Goal: Navigation & Orientation: Understand site structure

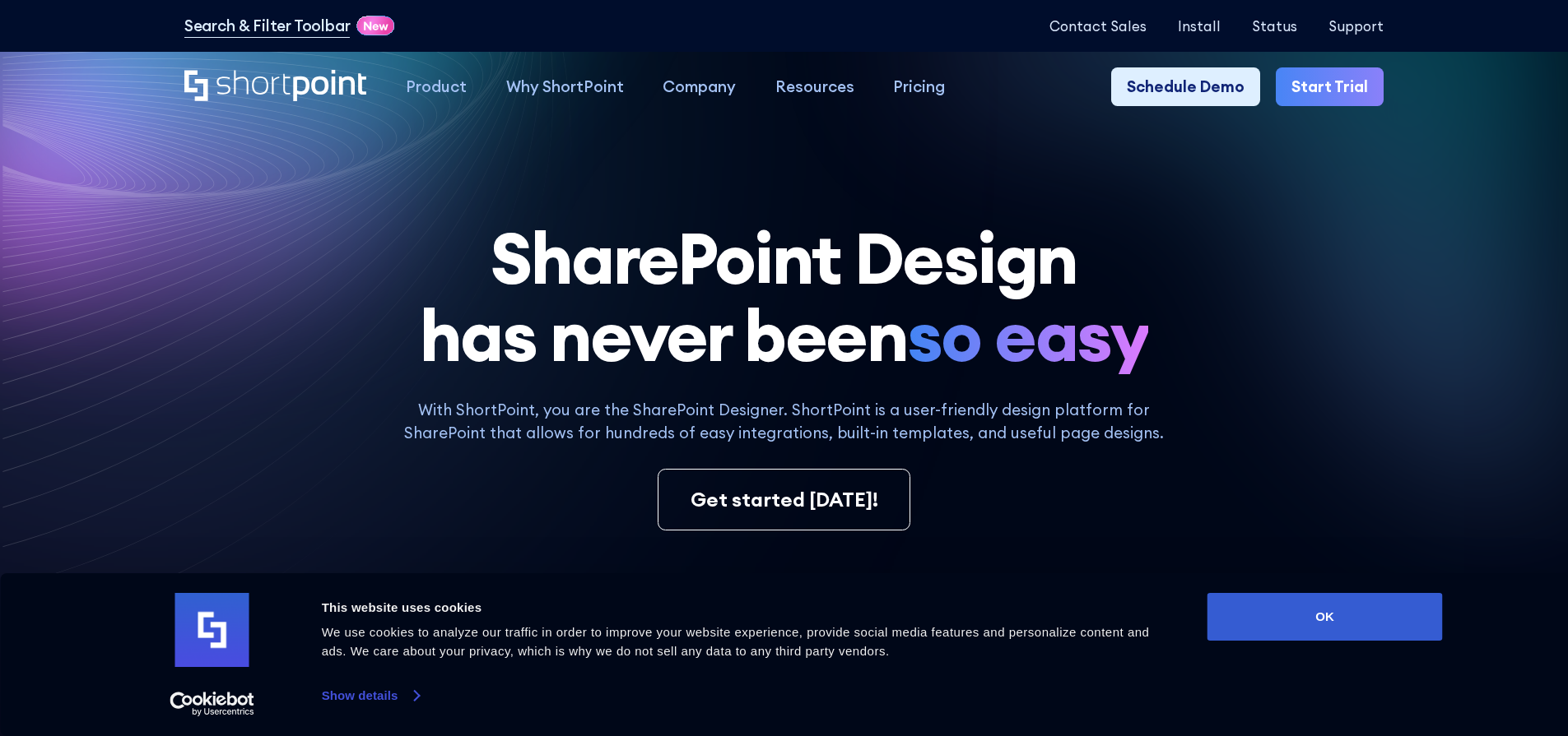
click at [344, 698] on link "Show details" at bounding box center [370, 695] width 97 height 24
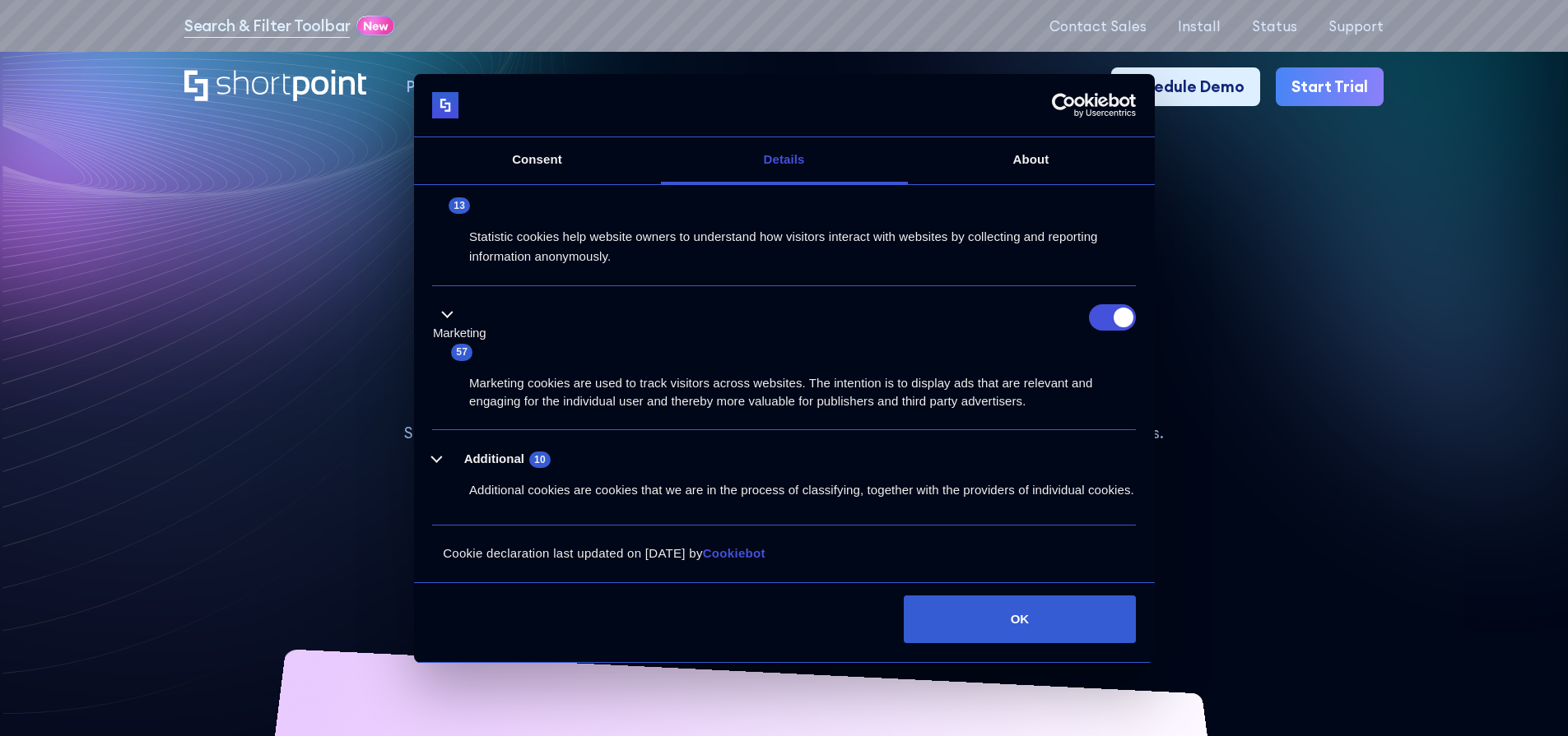
scroll to position [460, 0]
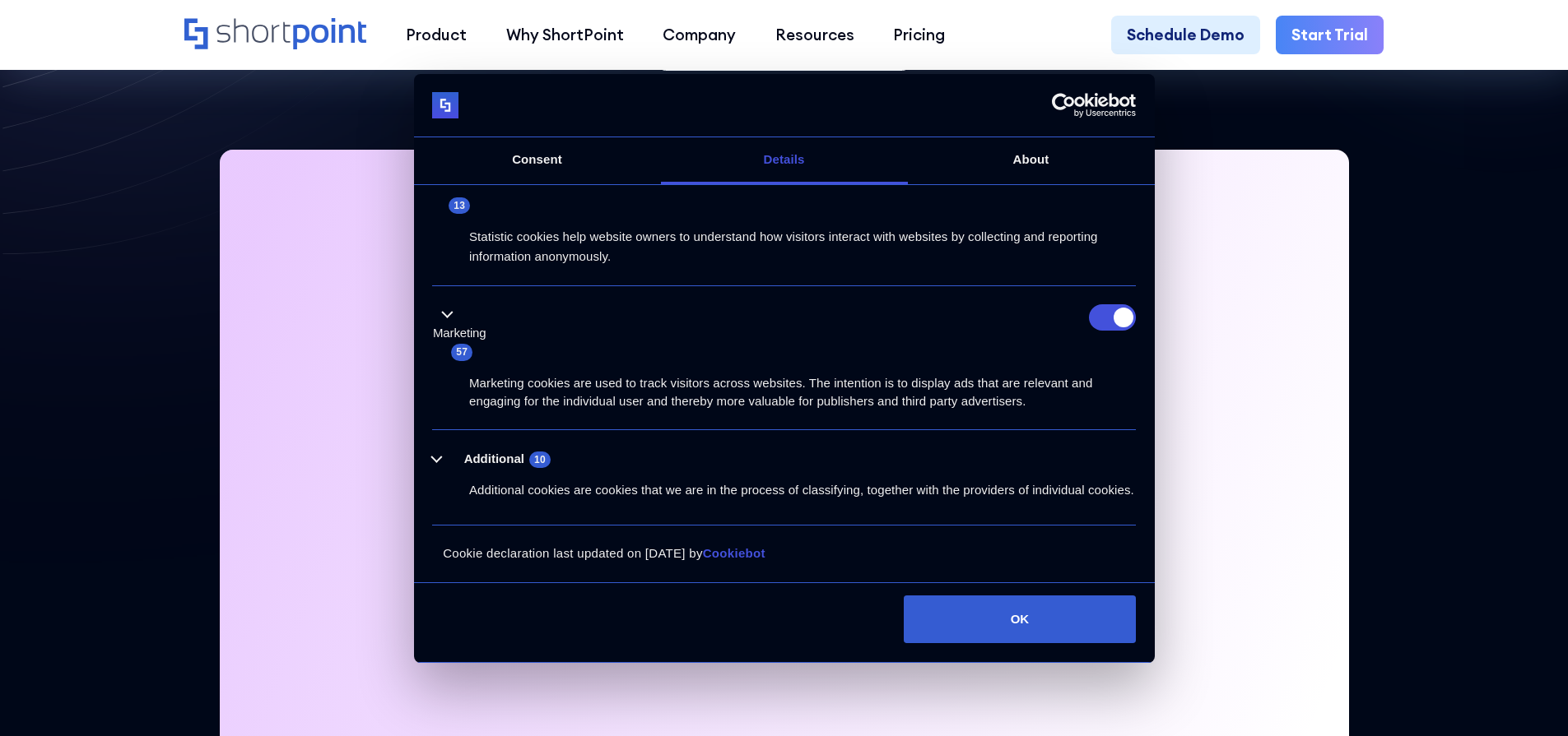
click at [1343, 370] on div at bounding box center [784, 467] width 1130 height 635
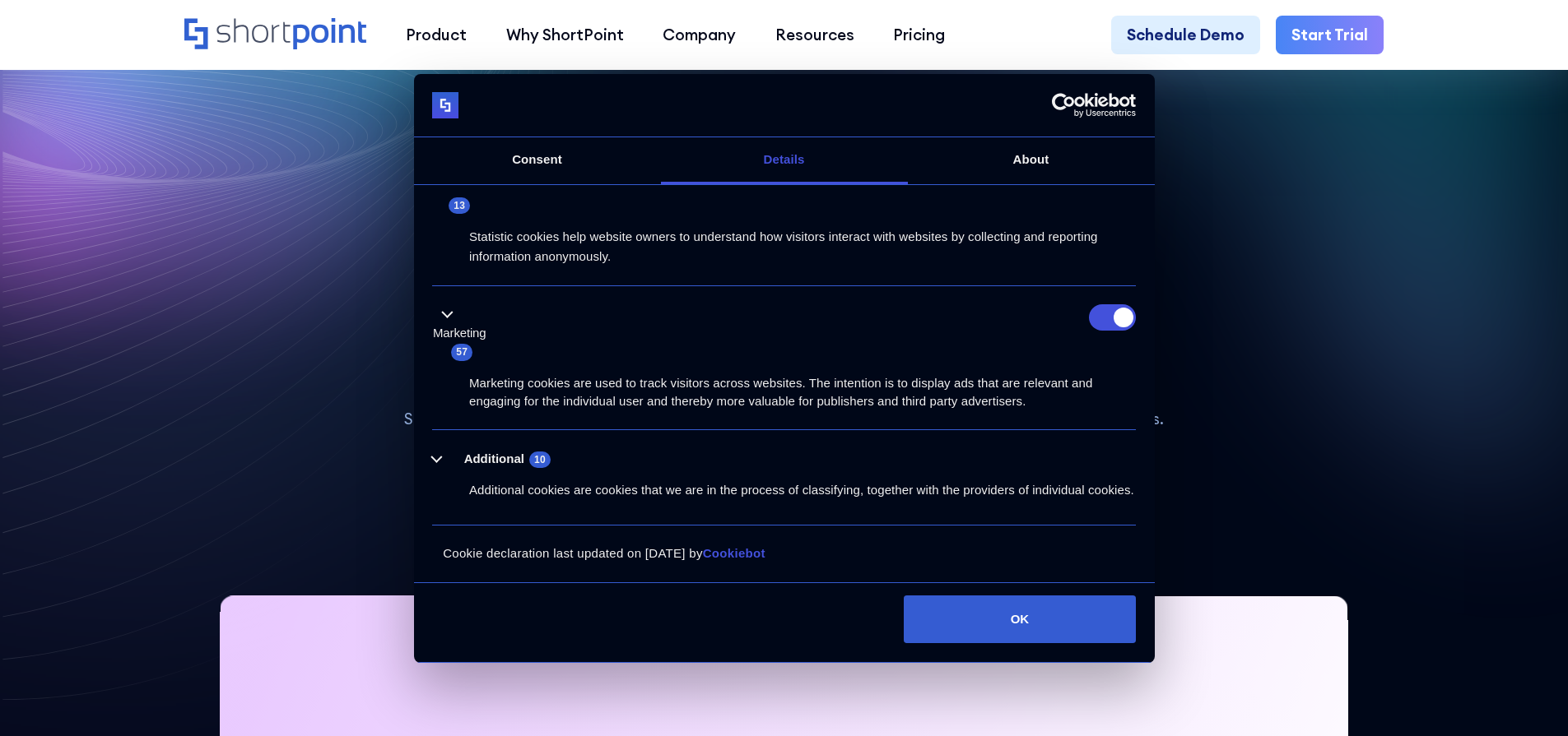
scroll to position [0, 0]
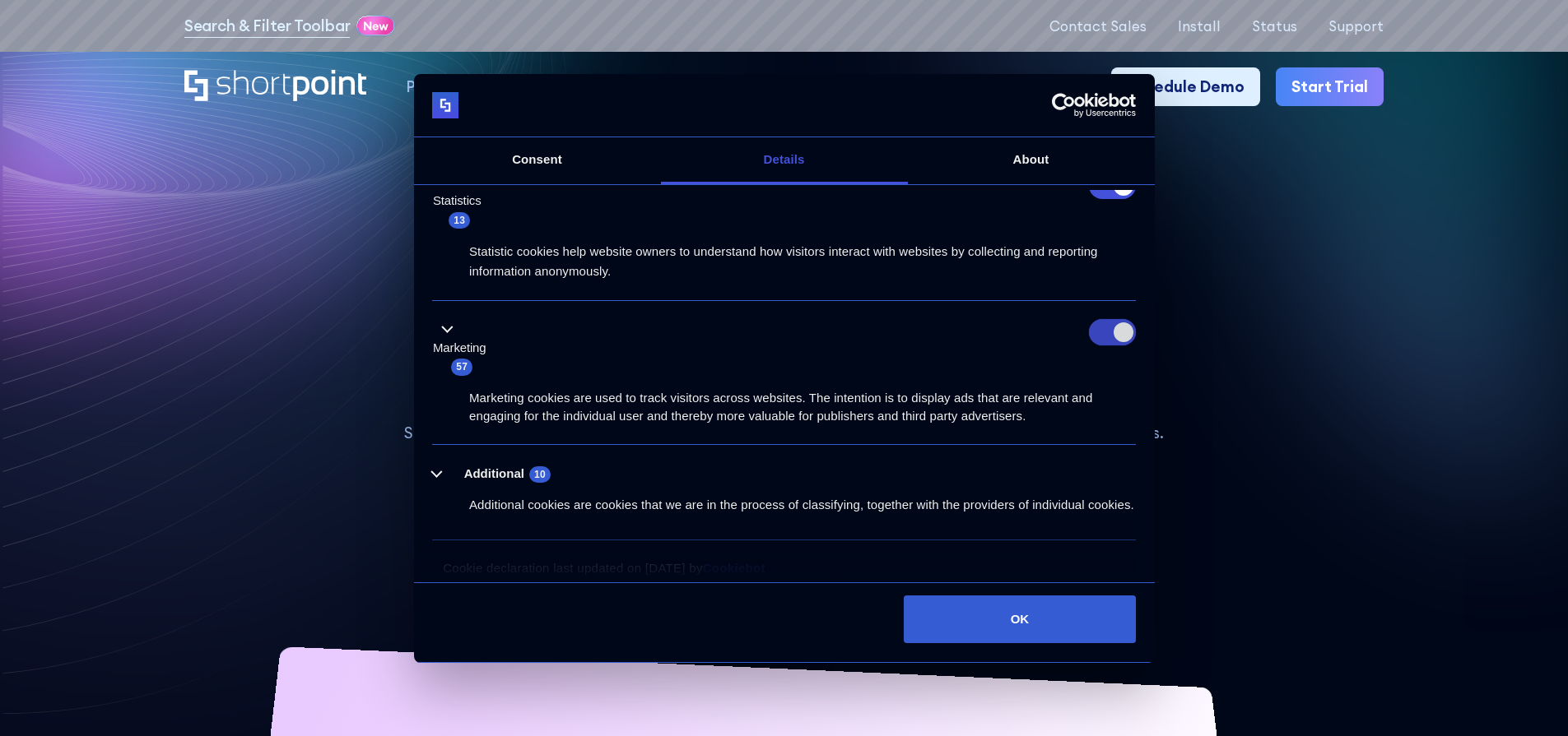
click at [1114, 334] on input "Marketing" at bounding box center [1112, 332] width 47 height 26
checkbox input "false"
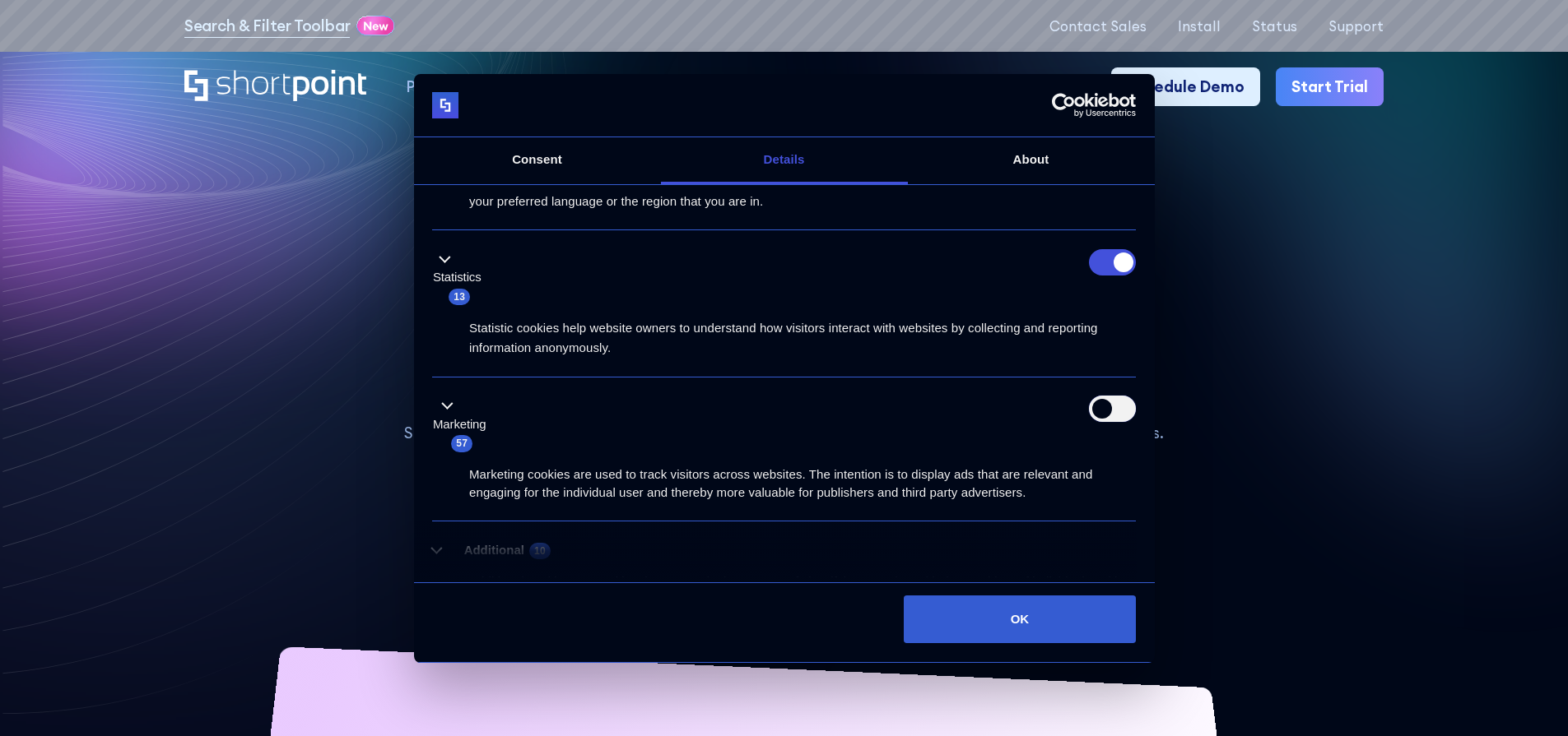
scroll to position [48, 0]
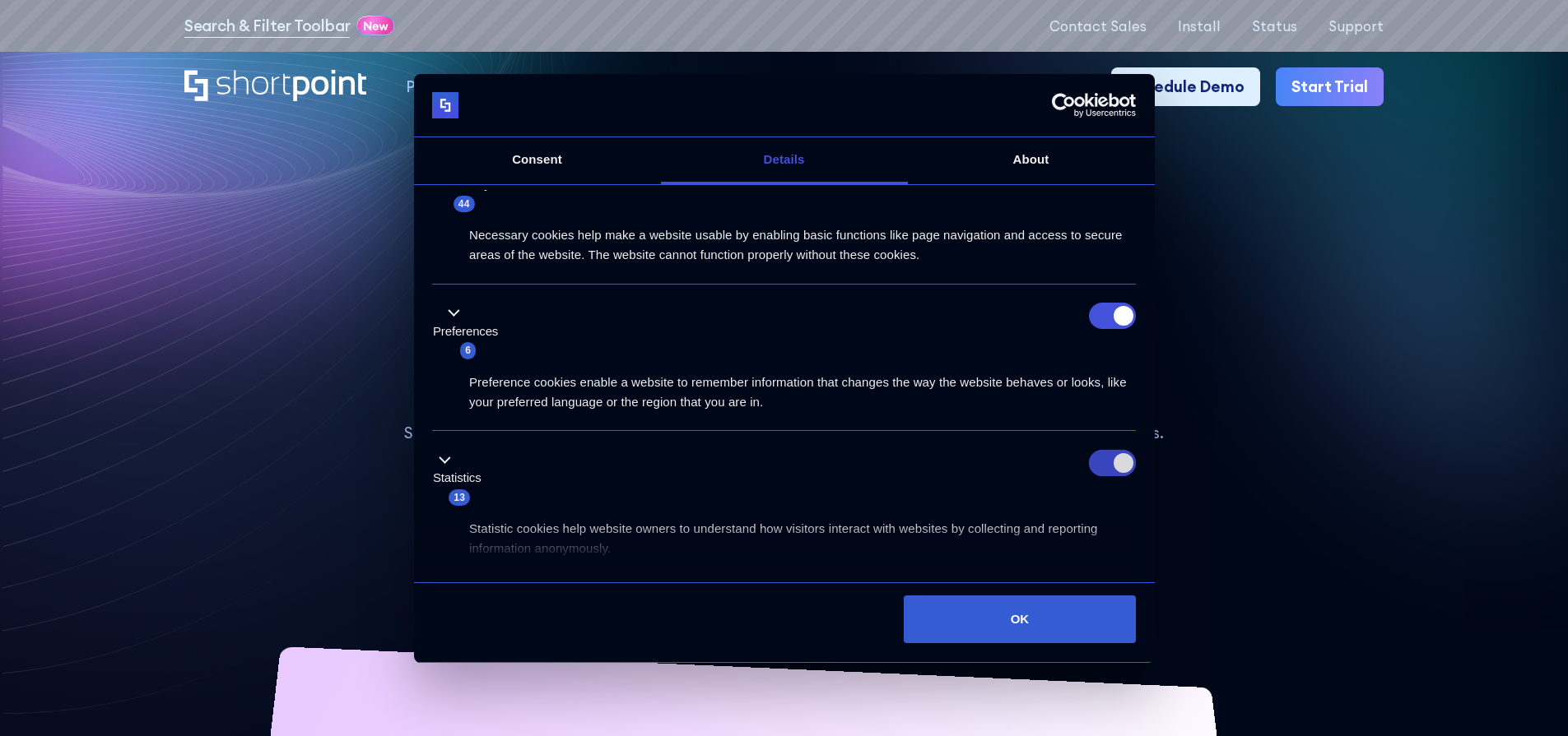
click at [1118, 466] on input "Statistics" at bounding box center [1112, 463] width 47 height 26
checkbox input "false"
click at [1125, 312] on input "Preferences" at bounding box center [1112, 316] width 47 height 26
checkbox input "false"
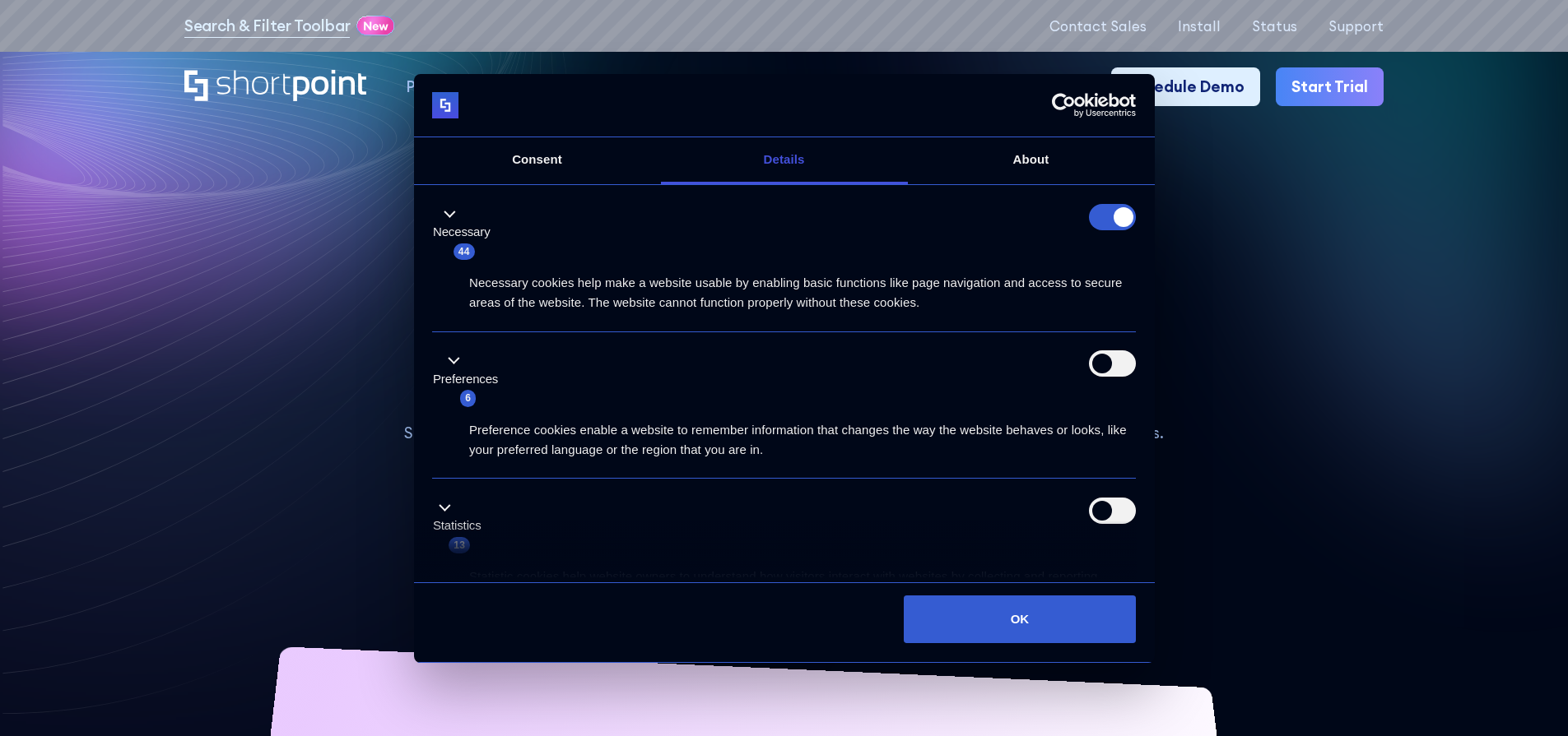
click at [1104, 224] on form at bounding box center [1112, 217] width 47 height 26
click at [572, 160] on link "Consent" at bounding box center [537, 161] width 247 height 47
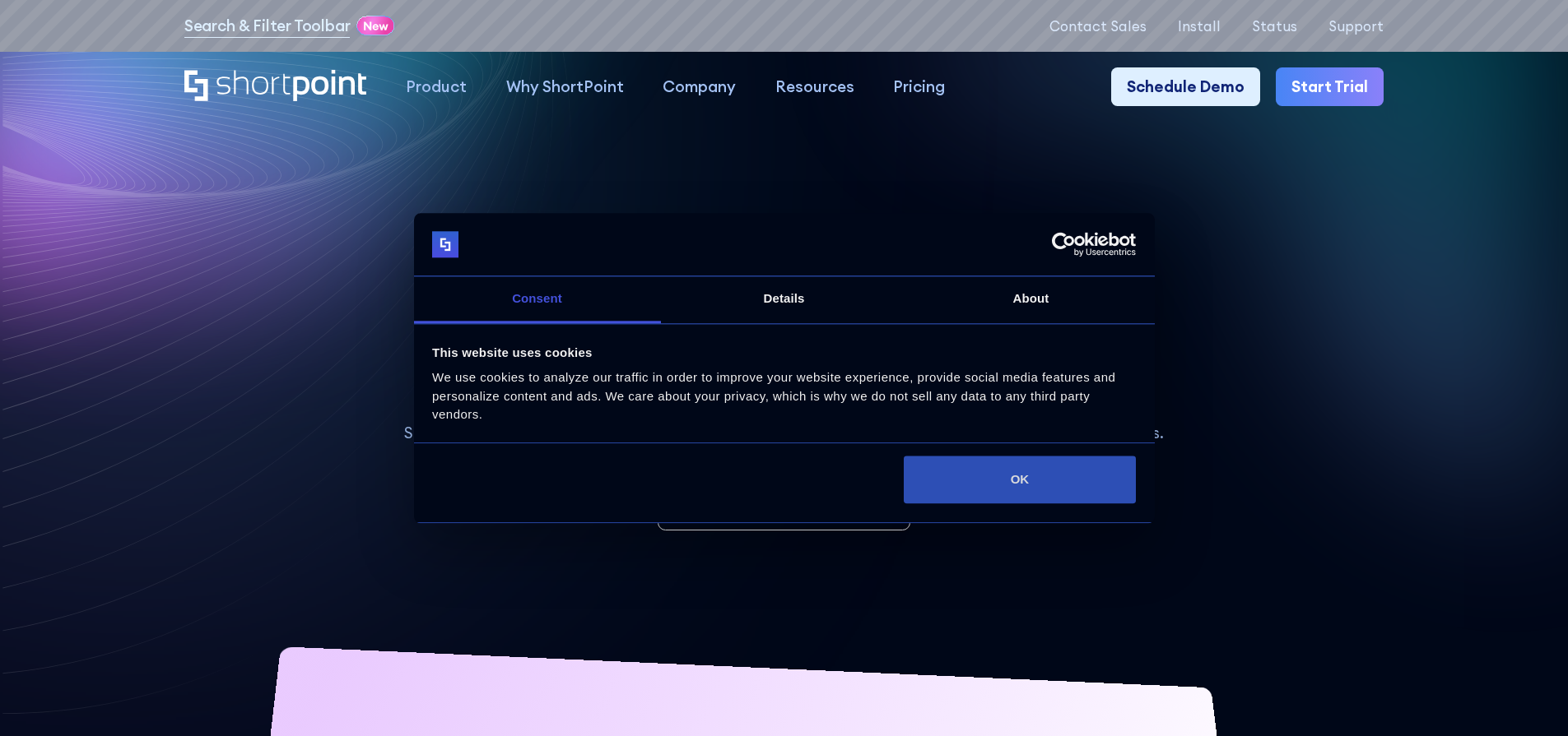
click at [1018, 469] on button "OK" at bounding box center [1019, 480] width 232 height 48
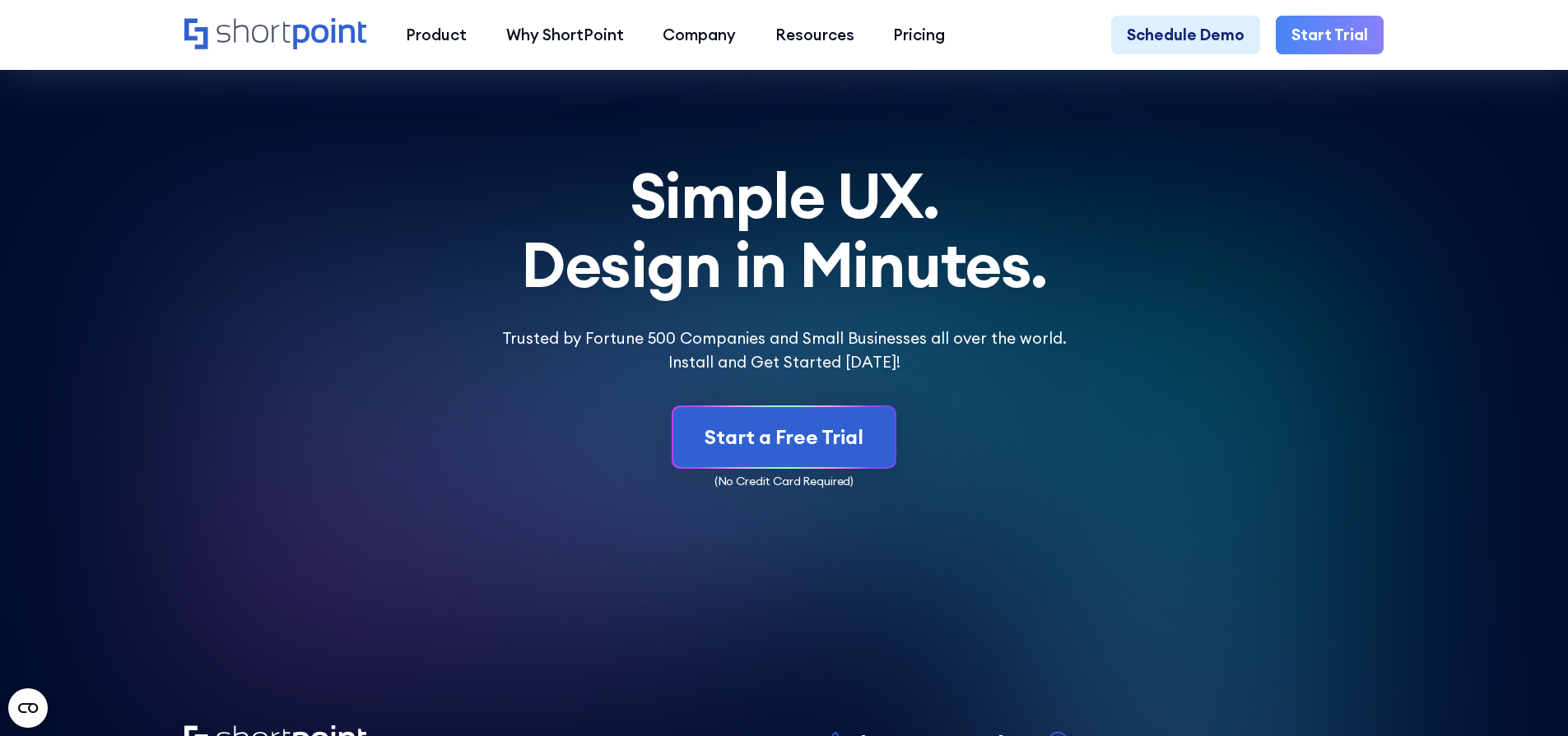
scroll to position [9076, 0]
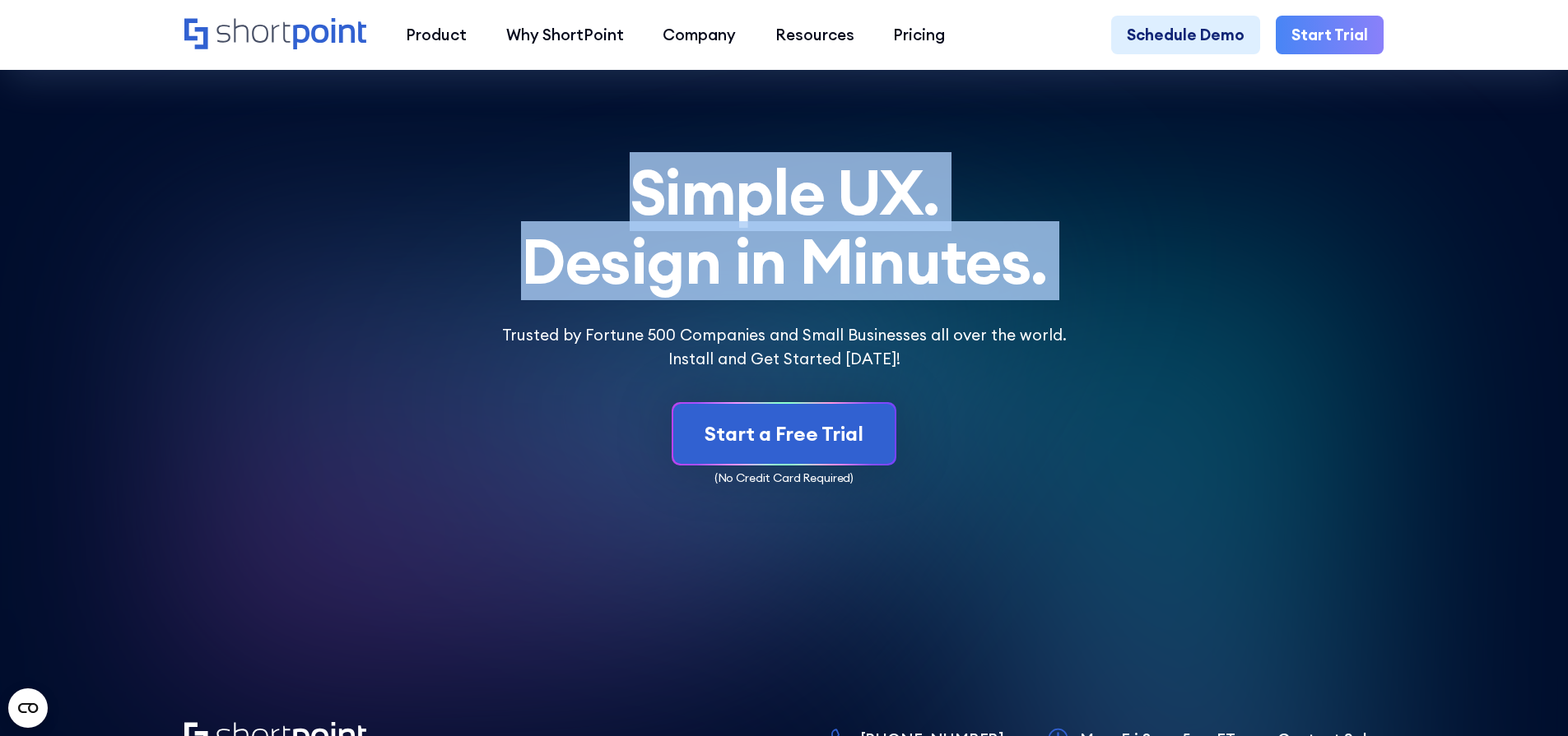
drag, startPoint x: 643, startPoint y: 225, endPoint x: 1078, endPoint y: 347, distance: 451.8
click at [1078, 347] on div "Simple UX. Design in Minutes. Trusted by Fortune 500 Companies and Small Busine…" at bounding box center [784, 264] width 1200 height 213
click at [799, 278] on h2 "Simple UX. Design in Minutes." at bounding box center [784, 227] width 1200 height 138
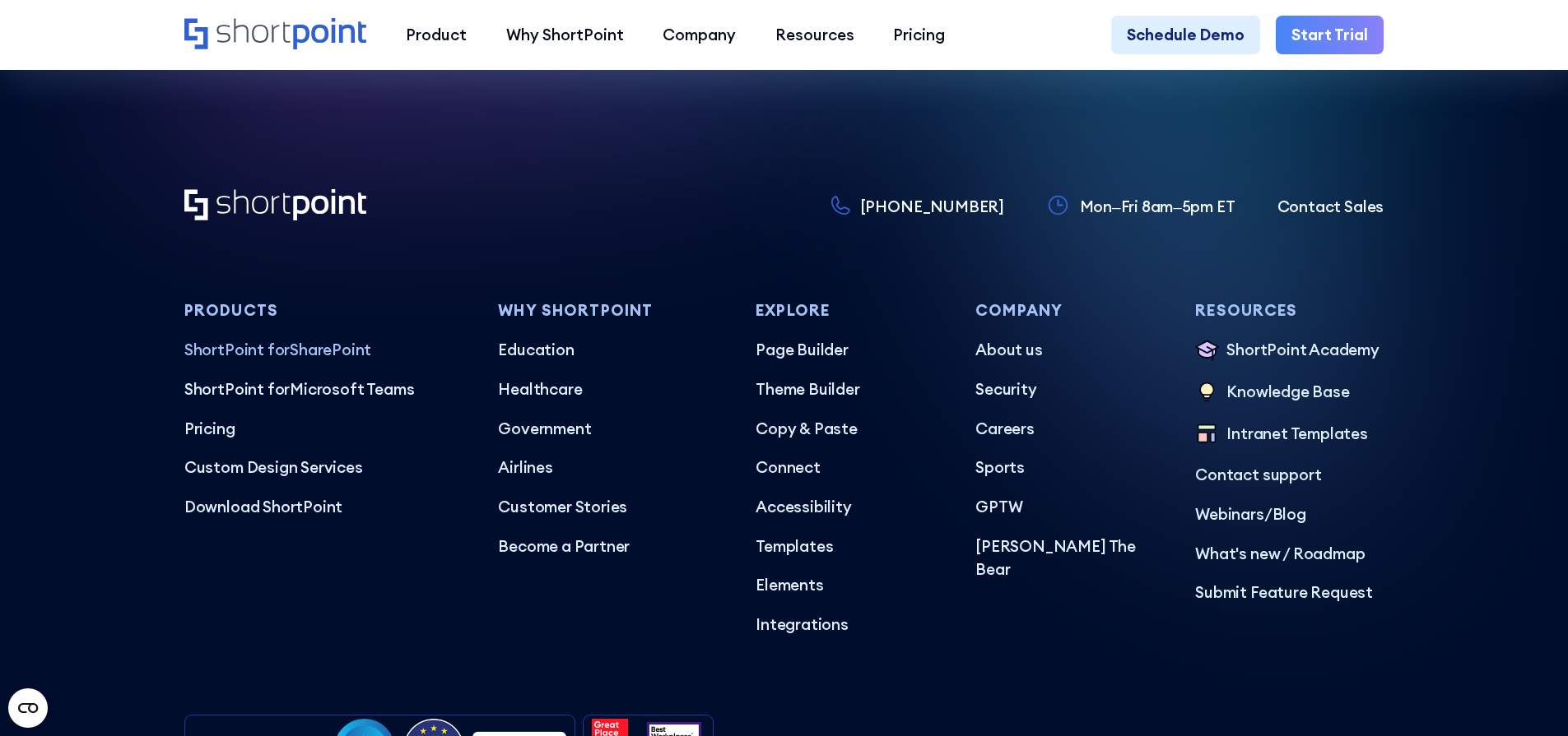
scroll to position [9639, 0]
